Goal: Use online tool/utility: Utilize a website feature to perform a specific function

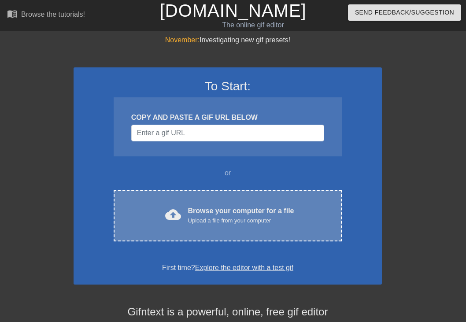
click at [176, 212] on span "cloud_upload" at bounding box center [173, 215] width 16 height 16
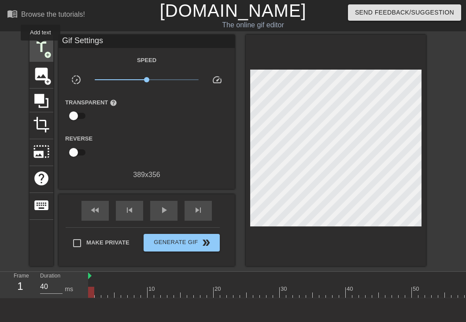
click at [41, 47] on span "title" at bounding box center [41, 47] width 17 height 17
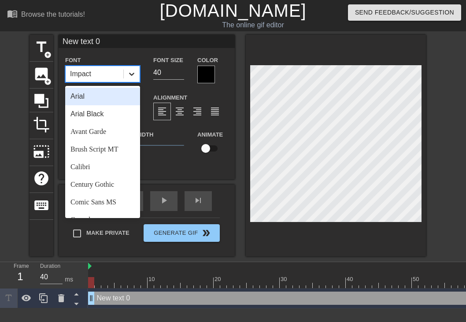
click at [128, 74] on icon at bounding box center [131, 74] width 9 height 9
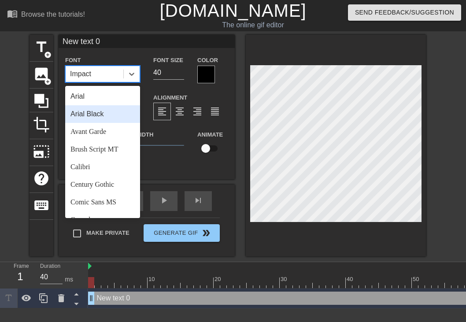
click at [113, 109] on div "Arial Black" at bounding box center [102, 114] width 75 height 18
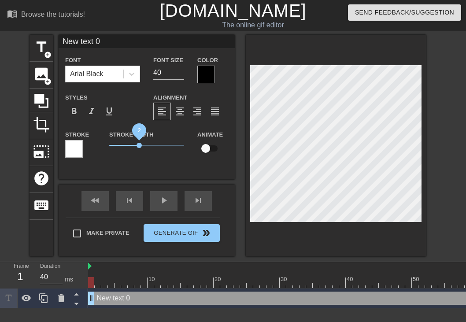
drag, startPoint x: 124, startPoint y: 147, endPoint x: 139, endPoint y: 147, distance: 15.0
click at [139, 147] on span "2" at bounding box center [139, 145] width 5 height 5
click at [76, 143] on div at bounding box center [74, 149] width 18 height 18
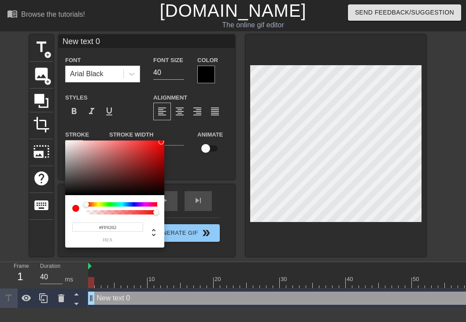
type input "#FF0000"
drag, startPoint x: 143, startPoint y: 155, endPoint x: 168, endPoint y: 137, distance: 31.2
click at [168, 137] on div "#FF0000 hex" at bounding box center [233, 161] width 466 height 322
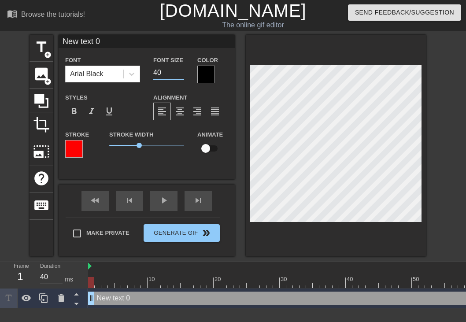
drag, startPoint x: 165, startPoint y: 76, endPoint x: 143, endPoint y: 74, distance: 22.5
click at [143, 74] on div "Font Arial Black Font Size 40 Color" at bounding box center [147, 69] width 176 height 29
type input "80"
click at [102, 40] on input "New text 0" at bounding box center [147, 41] width 176 height 13
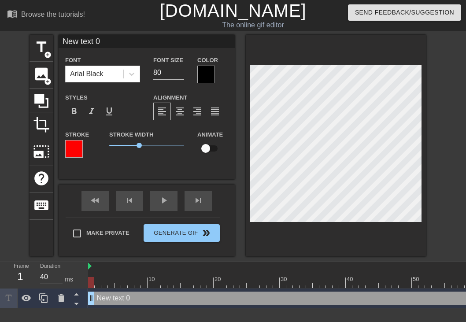
click at [102, 40] on input "New text 0" at bounding box center [147, 41] width 176 height 13
type input "G N"
type textarea "G N"
type input "G N"
type textarea "G N"
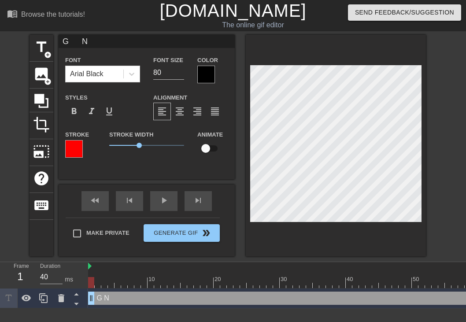
scroll to position [0, 0]
type input "G N"
type textarea "G N"
click at [207, 147] on input "checkbox" at bounding box center [206, 148] width 50 height 17
checkbox input "true"
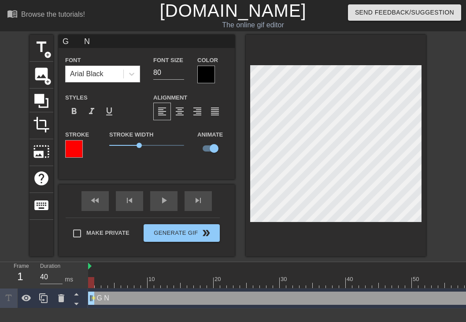
click at [134, 266] on div at bounding box center [408, 266] width 641 height 9
click at [75, 269] on div "Duration 40 ms" at bounding box center [60, 275] width 40 height 26
click at [109, 277] on div at bounding box center [408, 282] width 641 height 11
click at [90, 277] on div at bounding box center [408, 282] width 641 height 11
click at [80, 269] on div "Duration 40 ms" at bounding box center [59, 275] width 53 height 26
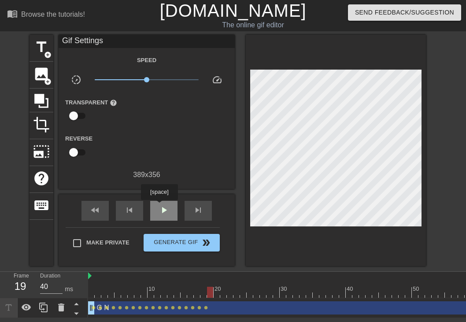
click at [160, 206] on div "play_arrow" at bounding box center [163, 211] width 27 height 20
click at [164, 210] on span "pause" at bounding box center [164, 210] width 11 height 11
click at [201, 293] on div at bounding box center [408, 292] width 641 height 11
click at [161, 209] on div "play_arrow" at bounding box center [163, 211] width 27 height 20
click at [161, 209] on span "pause" at bounding box center [164, 210] width 11 height 11
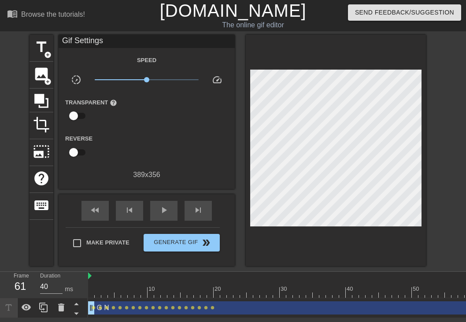
click at [211, 292] on div at bounding box center [408, 292] width 641 height 11
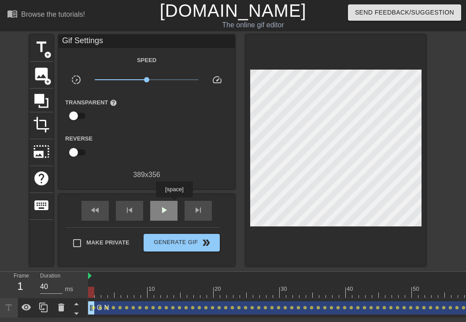
click at [175, 203] on div "play_arrow" at bounding box center [163, 211] width 27 height 20
click at [168, 209] on span "pause" at bounding box center [164, 210] width 11 height 11
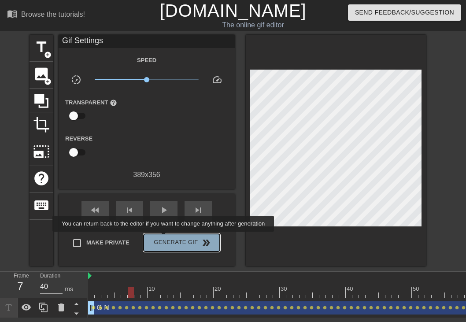
click at [169, 238] on span "Generate Gif double_arrow" at bounding box center [181, 242] width 69 height 11
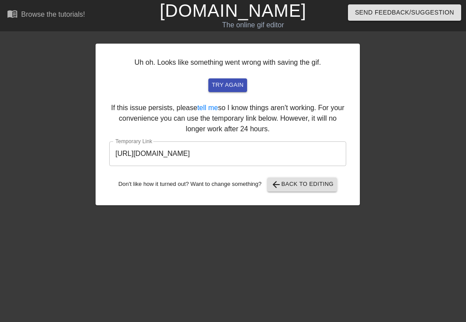
click at [199, 153] on input "[URL][DOMAIN_NAME]" at bounding box center [227, 153] width 237 height 25
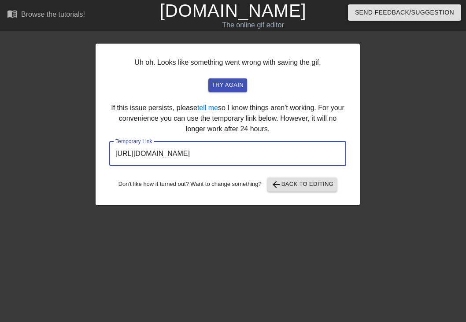
click at [199, 153] on input "[URL][DOMAIN_NAME]" at bounding box center [227, 153] width 237 height 25
